Goal: Communication & Community: Answer question/provide support

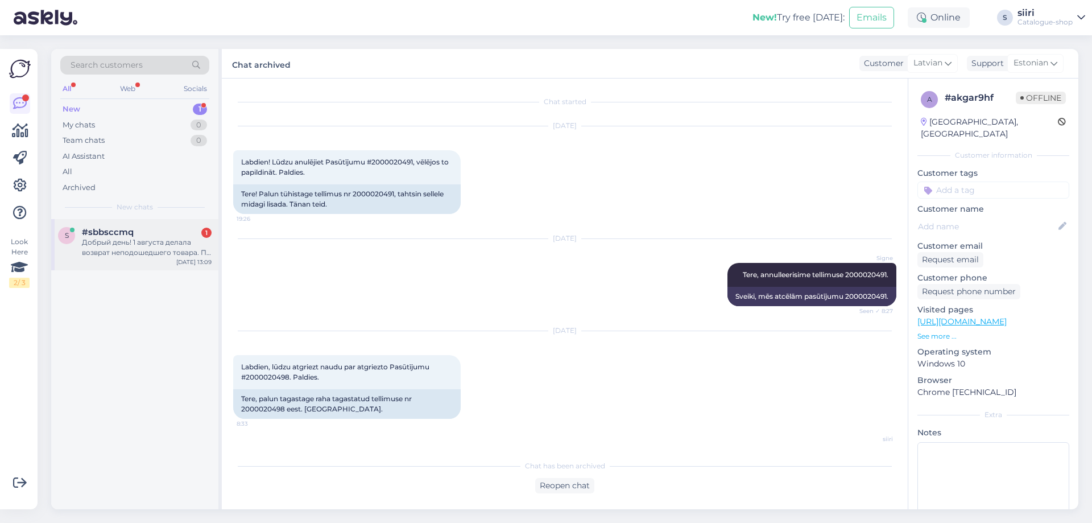
scroll to position [56, 0]
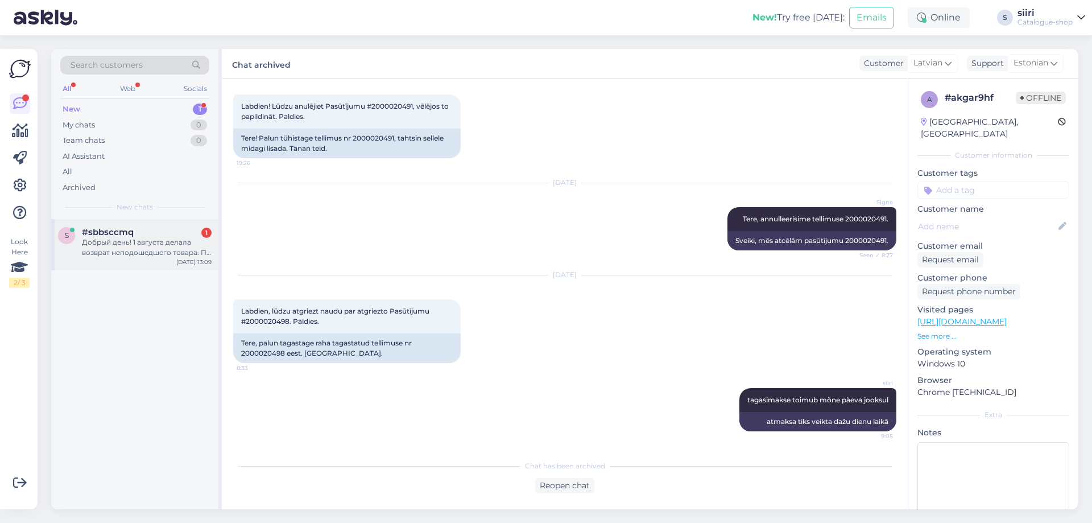
click at [122, 252] on div "Добрый день! 1 августа делала возврат неподошедшего товара. По данным логистиче…" at bounding box center [147, 247] width 130 height 20
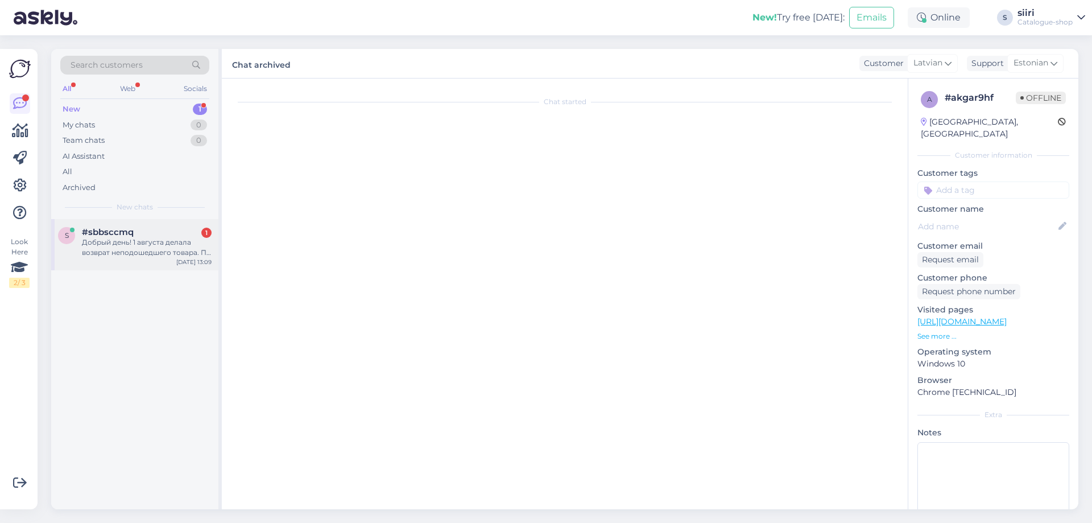
scroll to position [0, 0]
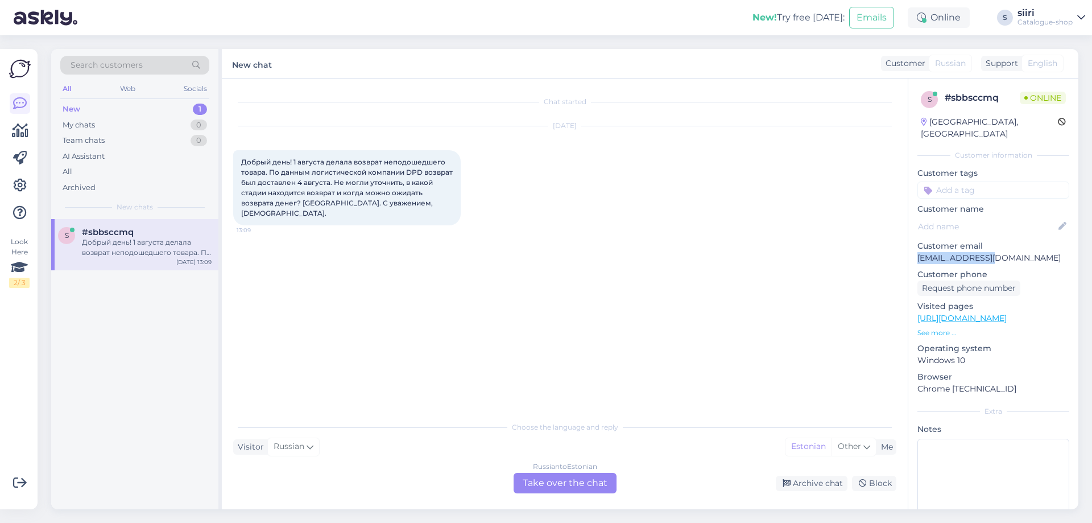
drag, startPoint x: 988, startPoint y: 245, endPoint x: 915, endPoint y: 250, distance: 73.6
click at [915, 250] on div "s # sbbsccmq Online [GEOGRAPHIC_DATA], Riga Customer information Customer tags …" at bounding box center [993, 318] width 170 height 480
copy p "[EMAIL_ADDRESS][DOMAIN_NAME]"
click at [254, 333] on div "Chat started [DATE] Добрый день! 1 августа делала возврат неподошедшего товара.…" at bounding box center [570, 247] width 674 height 315
click at [576, 480] on div "Russian to Estonian Take over the chat" at bounding box center [565, 483] width 103 height 20
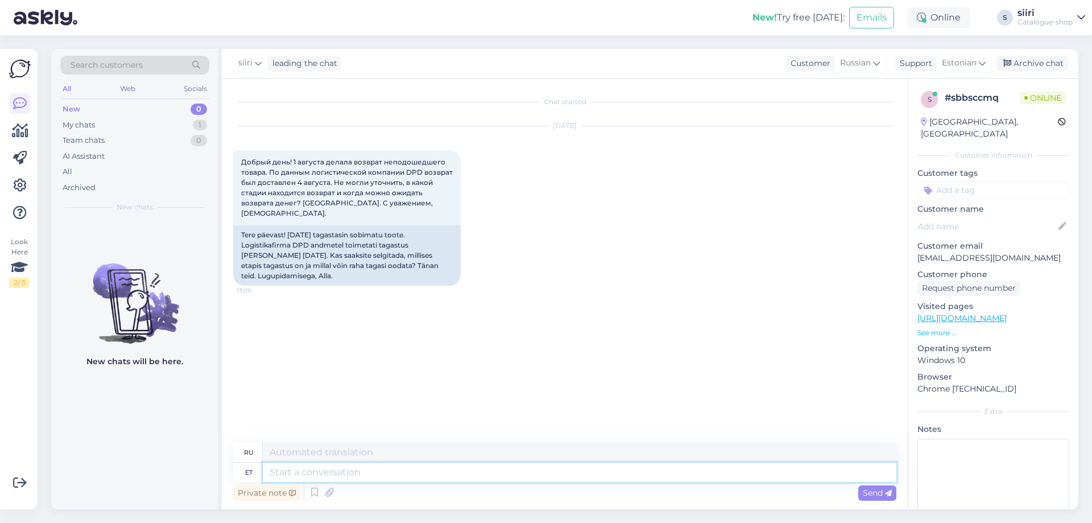
click at [283, 474] on textarea at bounding box center [580, 471] width 634 height 19
type textarea "T"
type textarea "Т"
type textarea "Tere"
type textarea "Привет"
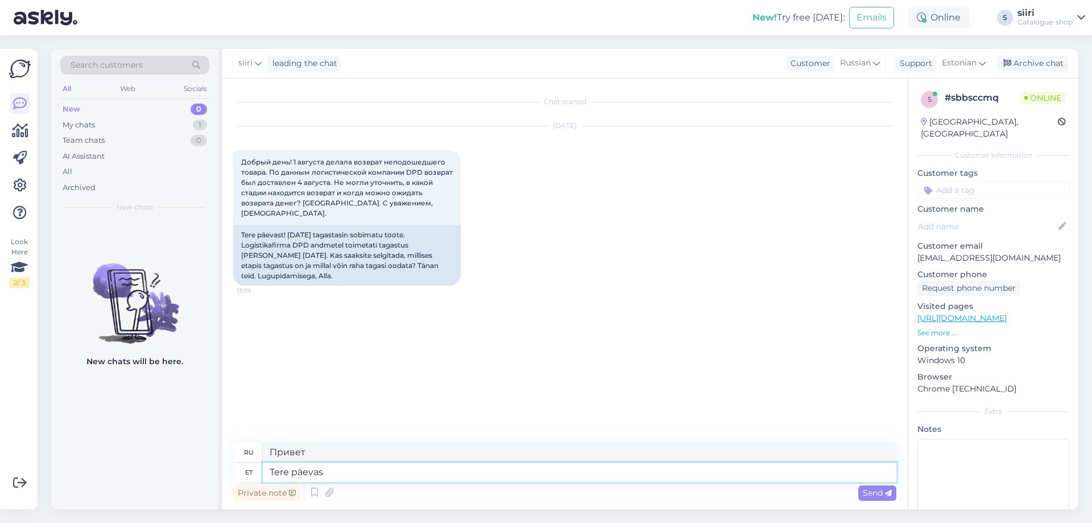
type textarea "Tere päevast"
type textarea "Добрый день"
type textarea "Tere päevast,"
type textarea "Добрый день,"
type textarea "Tere päevast, summa"
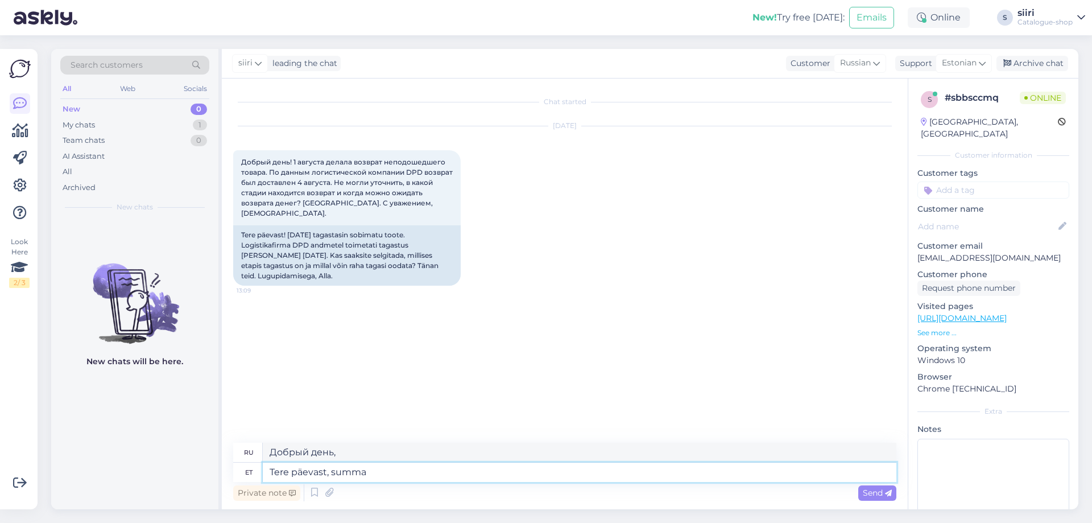
type textarea "Добрый день, сума"
type textarea "Tere päevast, summa 48"
type textarea "Добрый день, сумма 48"
type textarea "Tere päevast, summa 48,02"
type textarea "Добрый день, сумма 48.02"
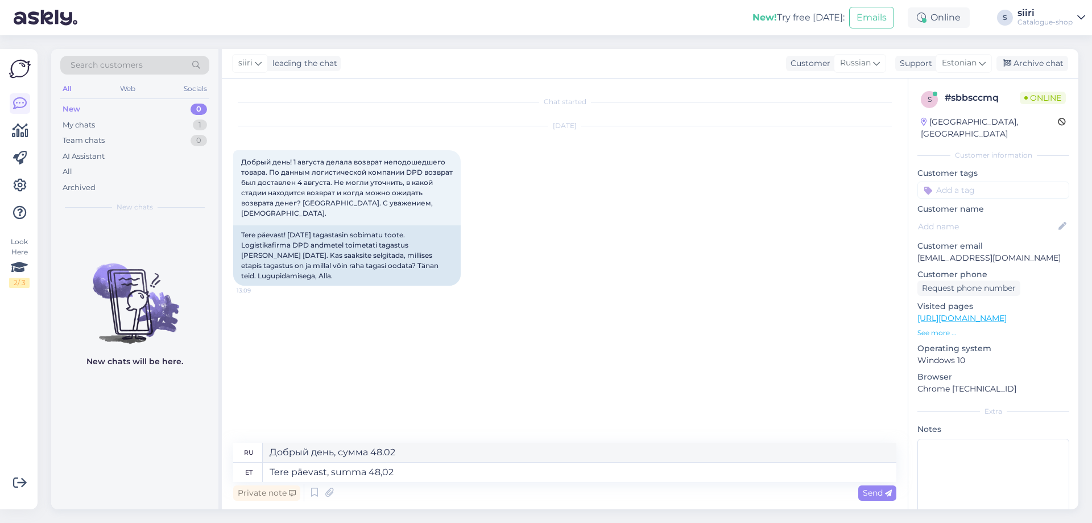
click at [179, 450] on div "New chats will be here." at bounding box center [134, 364] width 167 height 290
click at [434, 476] on textarea "Tere päevast, summa 48,02" at bounding box center [580, 471] width 634 height 19
type textarea "Tere päevast, summa 48,02 kantakse p"
type textarea "Добрый день, сумма 48.02 будет переведена."
type textarea "Tere päevast, summa 48,02 kantakse pangakontole"
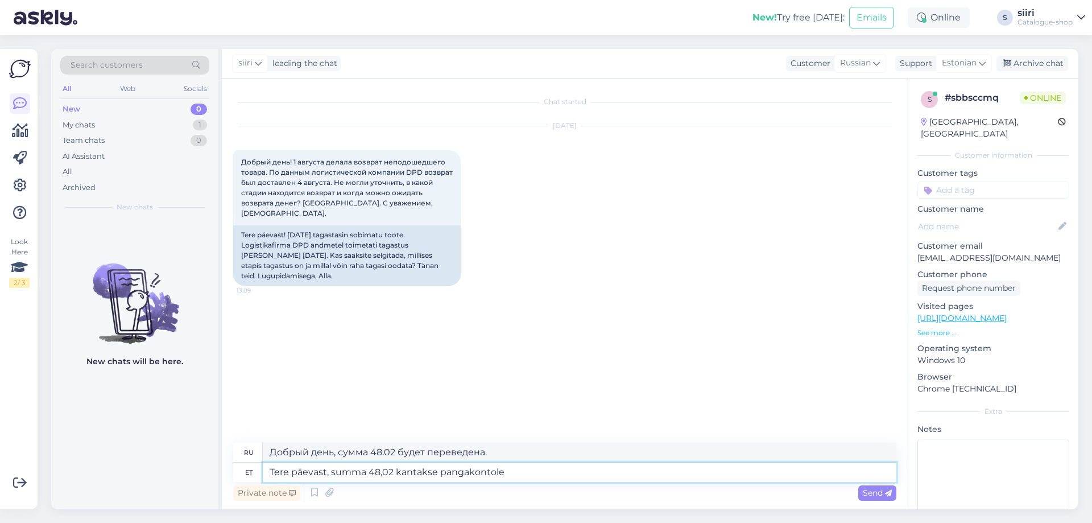
type textarea "Добрый день, сумма 48,02 будет переведена на банковский счет."
type textarea "Tere päevast, summa 48,02 kantakse pangakontole sellel"
type textarea "Добрый день, сумма в размере 48,02 будет переведена на банковский счет в этот д…"
type textarea "Tere päevast, summa 48,02 kantakse pangakontole selle"
type textarea "Добрый день, сумма 48,02 будет переведена на банковский счет"
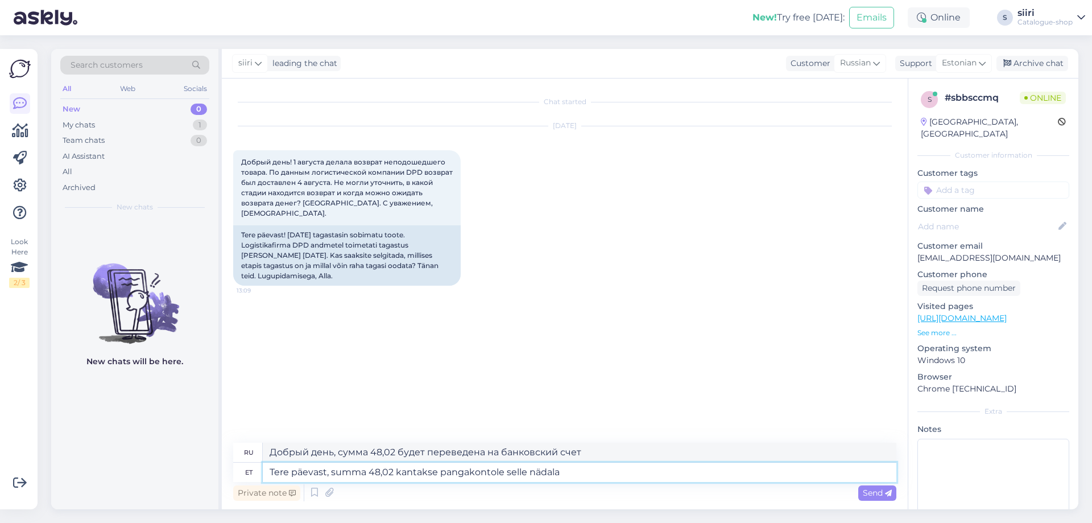
type textarea "Tere päevast, summa 48,02 kantakse pangakontole selle nädala"
type textarea "Добрый день, сумма в размере 48,02 будет переведена на банковский счет на этой …"
click at [391, 471] on textarea "Tere päevast, summa 48,02 kantakse pangakontole selle nädala jooksul." at bounding box center [580, 471] width 634 height 19
type textarea "Tere päevast, summa 48,02€ kantakse pangakontole selle nädala jooksul."
type textarea "Добрый день, сумма в размере 48,02 евро будет переведена на банковский счет на …"
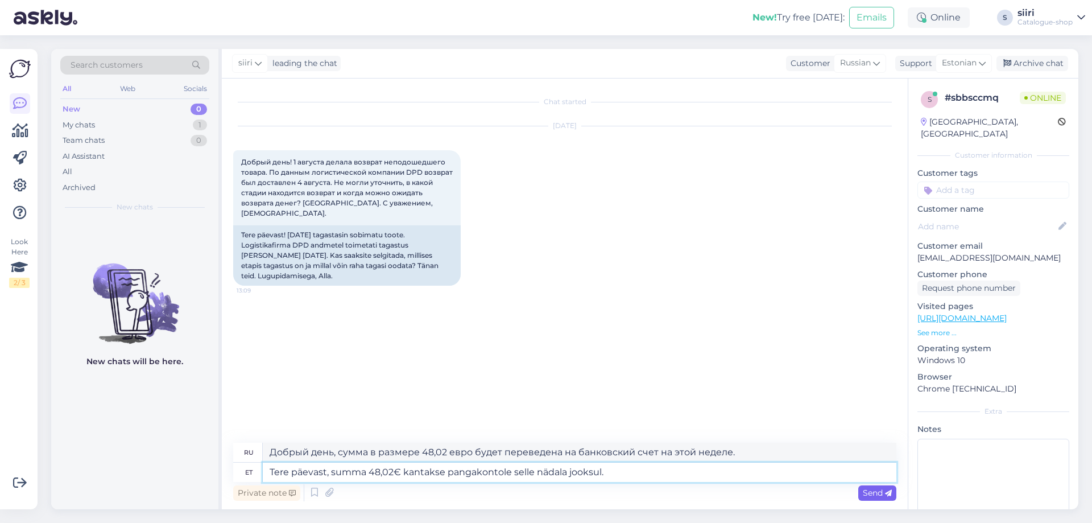
type textarea "Tere päevast, summa 48,02€ kantakse pangakontole selle nädala jooksul."
click at [883, 492] on span "Send" at bounding box center [877, 492] width 29 height 10
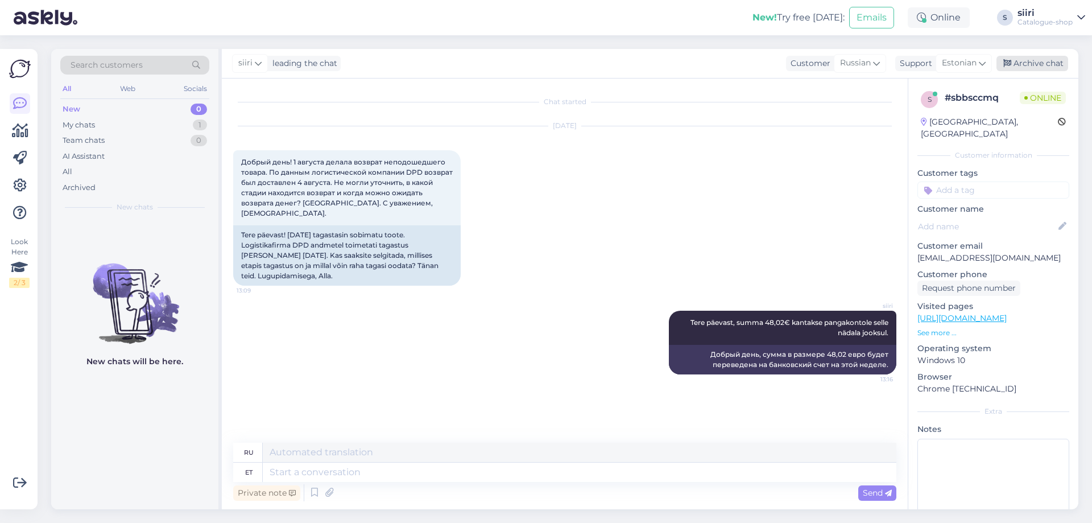
click at [1034, 62] on div "Archive chat" at bounding box center [1033, 63] width 72 height 15
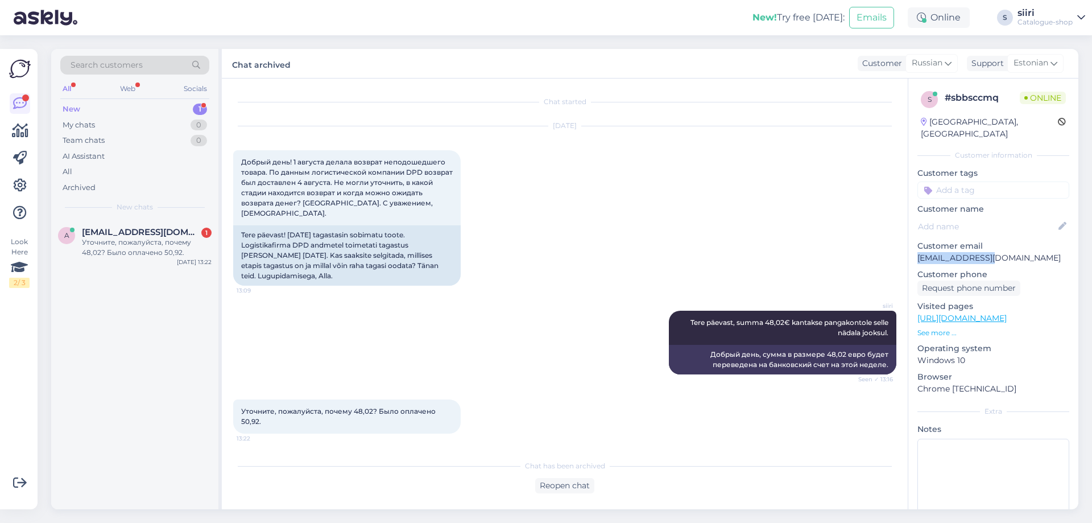
drag, startPoint x: 986, startPoint y: 243, endPoint x: 918, endPoint y: 243, distance: 68.8
click at [918, 252] on p "[EMAIL_ADDRESS][DOMAIN_NAME]" at bounding box center [994, 258] width 152 height 12
copy p "[EMAIL_ADDRESS][DOMAIN_NAME]"
click at [96, 406] on div "a [EMAIL_ADDRESS][DOMAIN_NAME] 1 Уточните, пожалуйста, почему 48,02? Было оплач…" at bounding box center [134, 364] width 167 height 290
click at [600, 489] on div "Reopen chat" at bounding box center [564, 485] width 663 height 15
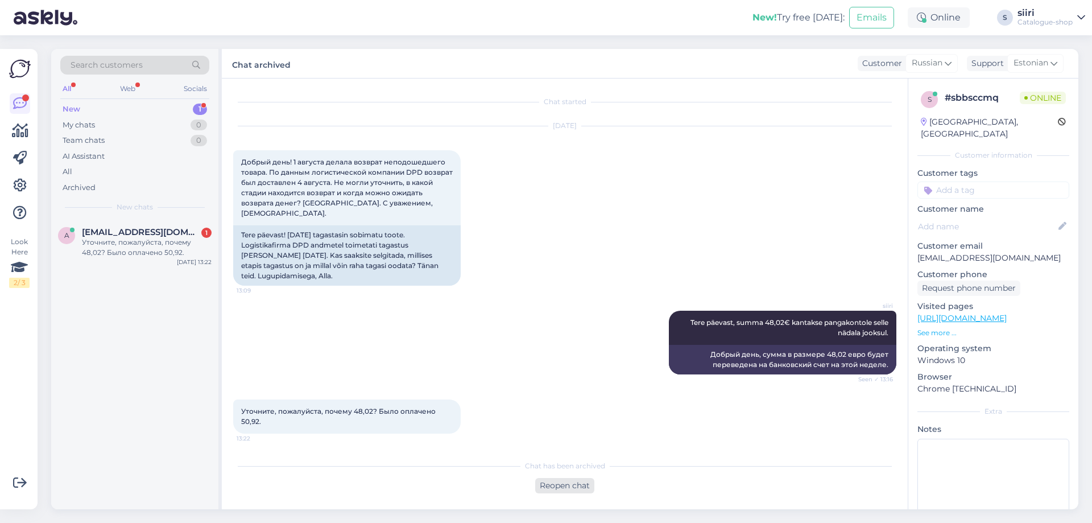
click at [576, 489] on div "Reopen chat" at bounding box center [564, 485] width 59 height 15
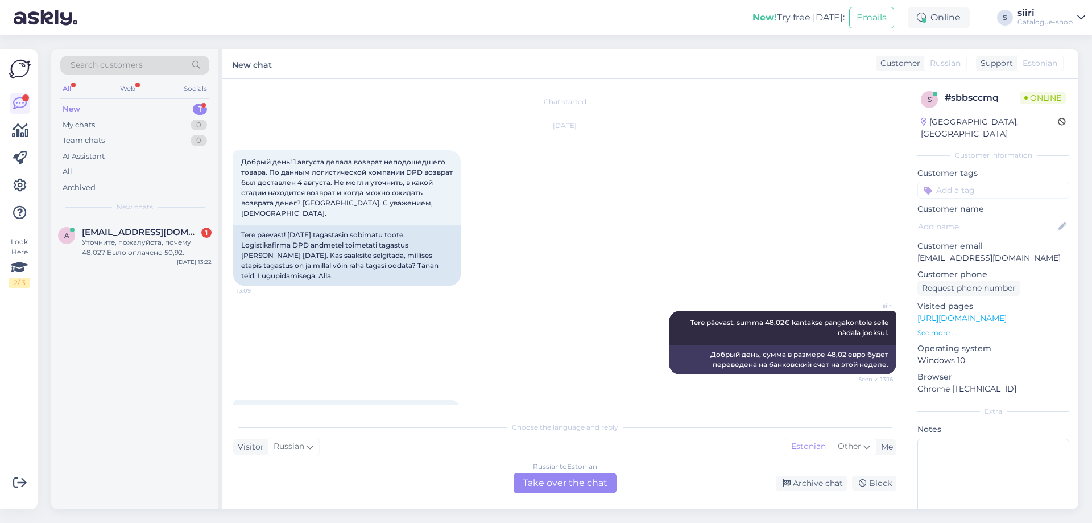
click at [537, 478] on div "Russian to Estonian Take over the chat" at bounding box center [565, 483] width 103 height 20
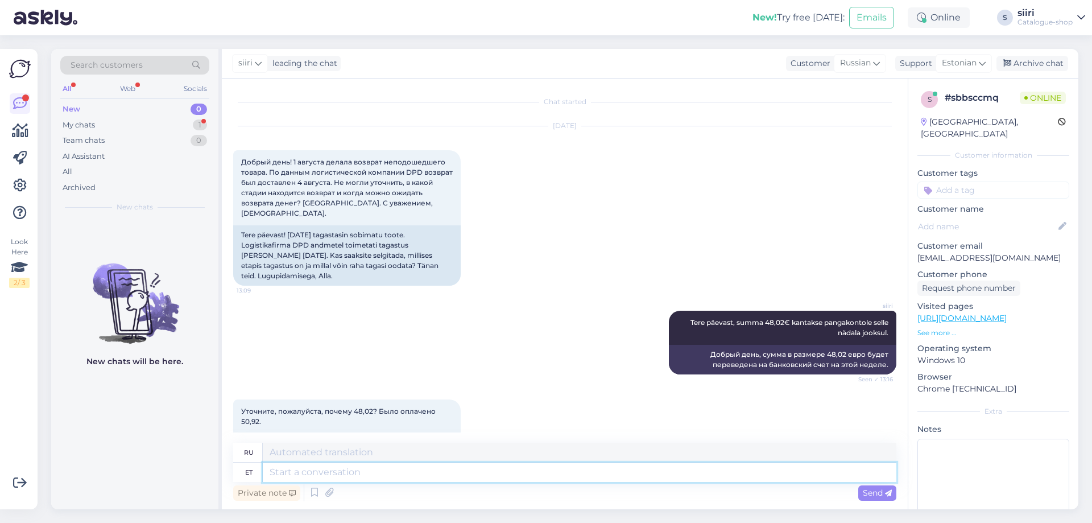
click at [319, 478] on textarea at bounding box center [580, 471] width 634 height 19
type textarea "S"
type textarea "sisaldab"
type textarea "включает в себя"
type textarea "sisaldab tagastustasu"
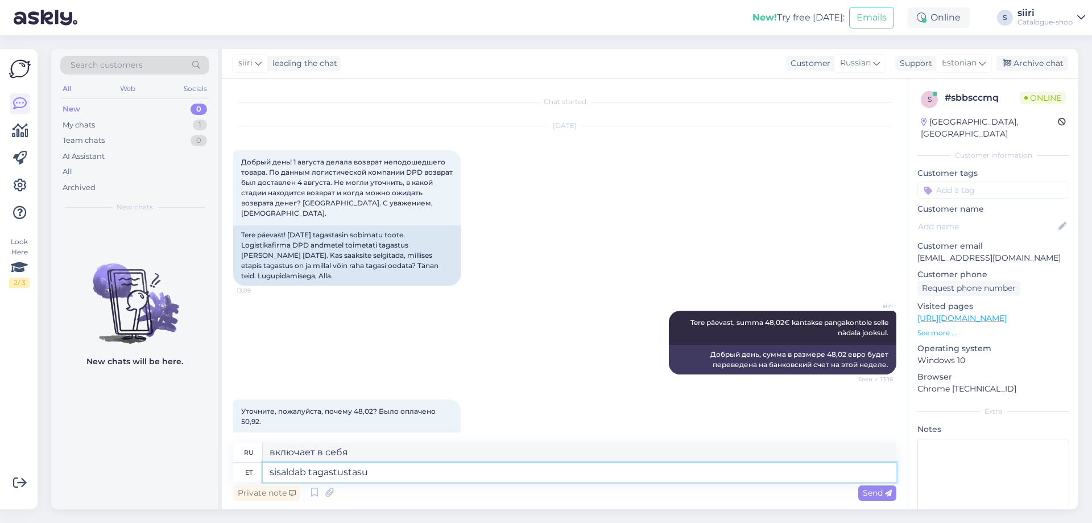
type textarea "включает в себя сбор за возврат"
type textarea "sisaldab tagastustasu summas2,90"
type textarea "включает в себя сбор за возврат в размере 2,90"
type textarea "sisaldab tagastustasu summas2,90€"
type textarea "включает в себя сбор за возврат в размере 2,90 евро"
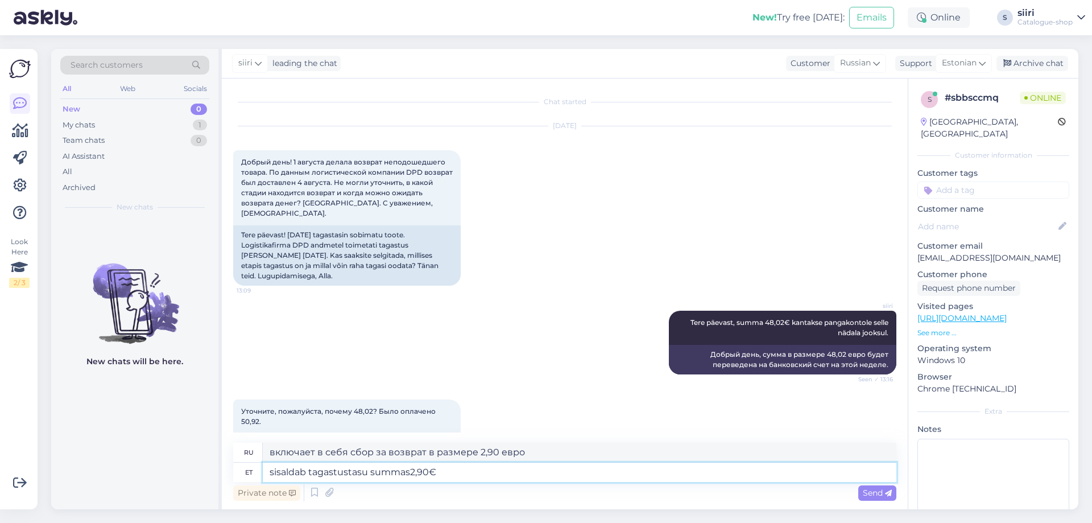
click at [409, 472] on textarea "sisaldab tagastustasu summas2,90€" at bounding box center [580, 471] width 634 height 19
type textarea "sisaldab tagastustasu summas 2,90€"
click at [539, 336] on div "siiri Tere päevast, summa 48,02€ kantakse pangakontole selle nädala jooksul. Se…" at bounding box center [564, 342] width 663 height 89
click at [868, 489] on span "Send" at bounding box center [877, 492] width 29 height 10
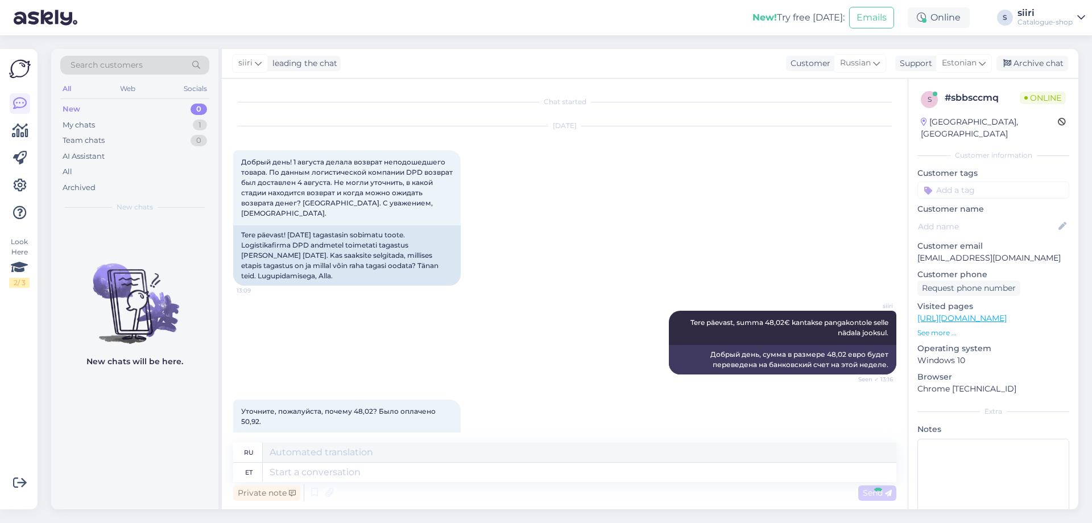
scroll to position [91, 0]
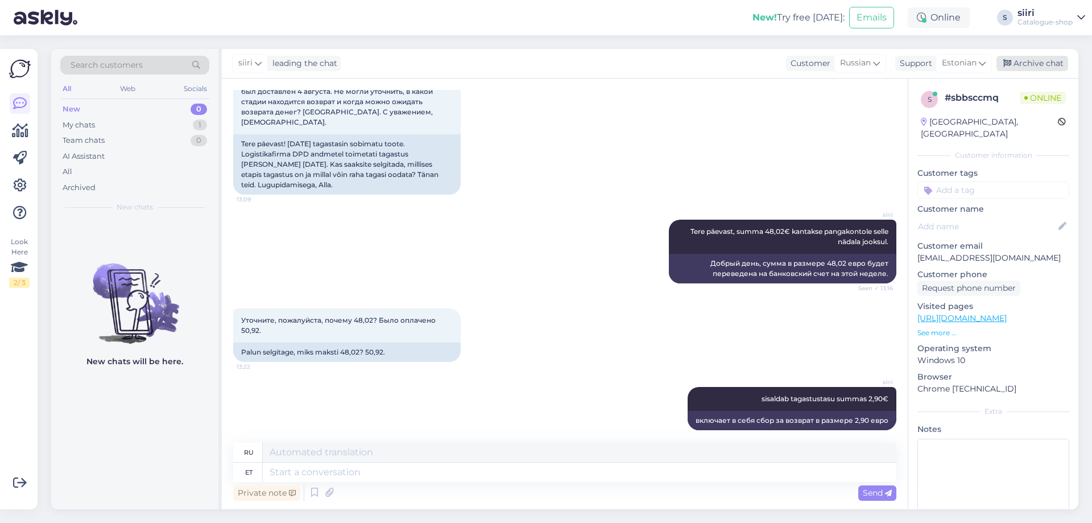
click at [1056, 60] on div "Archive chat" at bounding box center [1033, 63] width 72 height 15
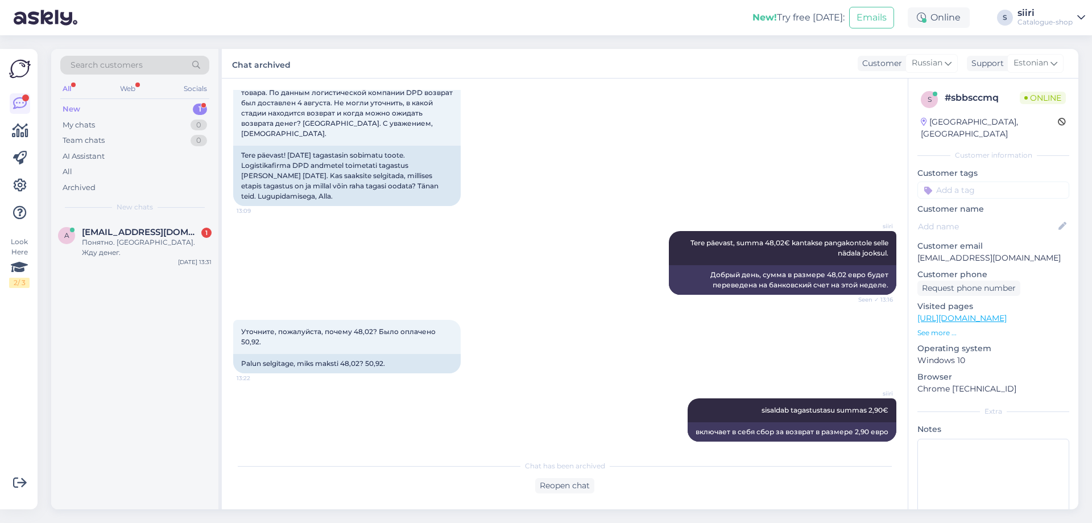
scroll to position [129, 0]
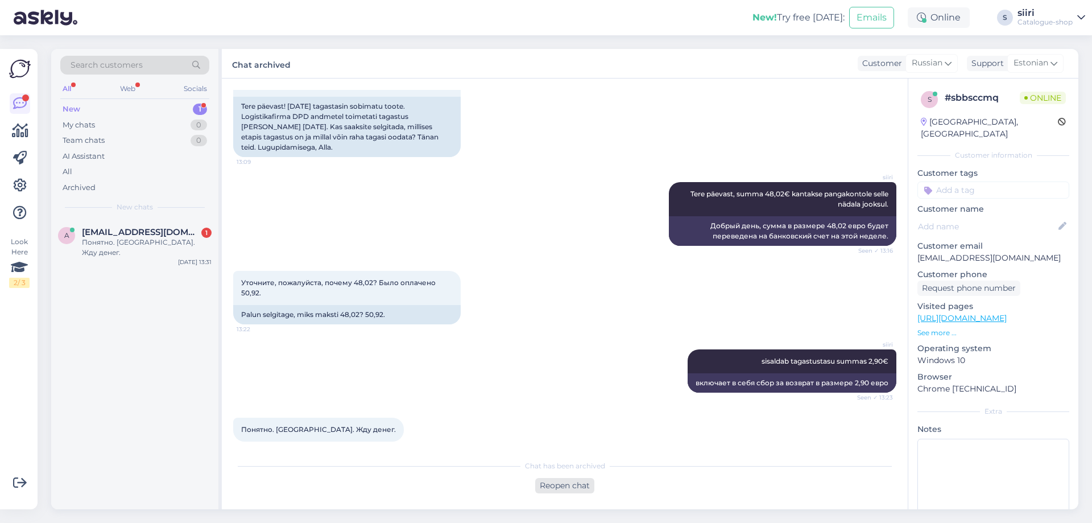
click at [567, 490] on div "Reopen chat" at bounding box center [564, 485] width 59 height 15
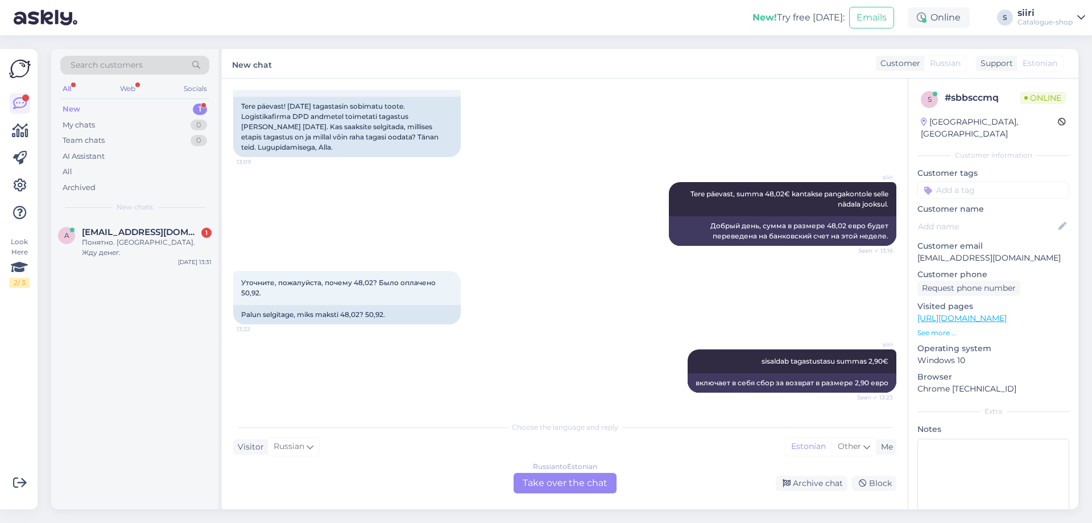
scroll to position [167, 0]
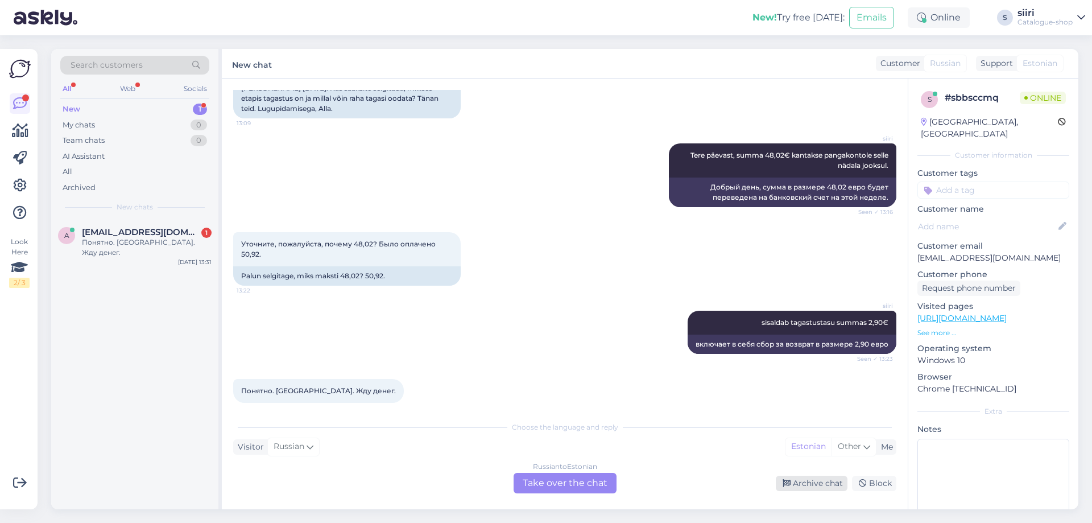
click at [811, 476] on div "Archive chat" at bounding box center [812, 483] width 72 height 15
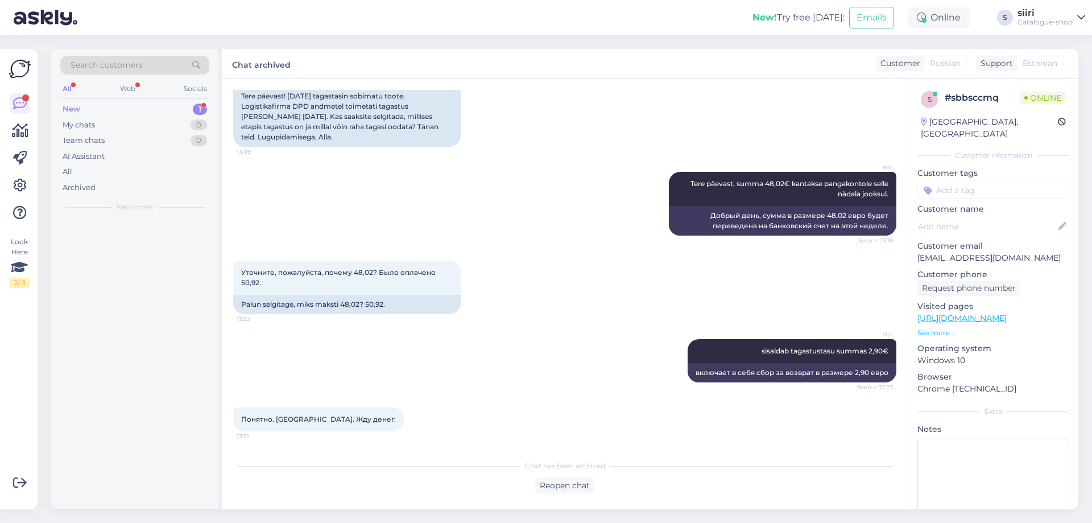
scroll to position [129, 0]
